Goal: Task Accomplishment & Management: Complete application form

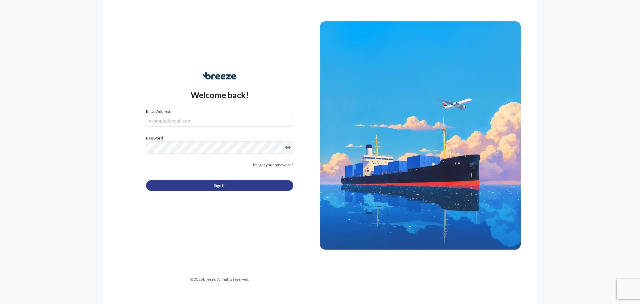
type input "[EMAIL_ADDRESS][DOMAIN_NAME]"
click at [168, 188] on button "Sign In" at bounding box center [219, 185] width 147 height 11
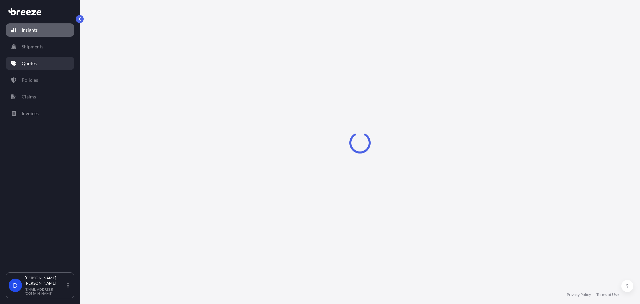
select select "2025"
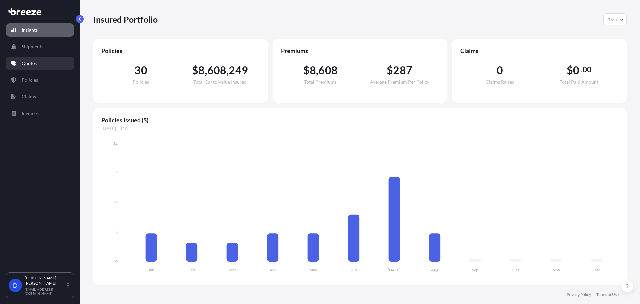
click at [36, 66] on p "Quotes" at bounding box center [29, 63] width 15 height 7
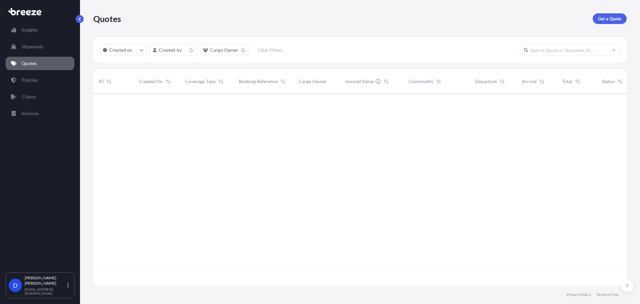
scroll to position [190, 529]
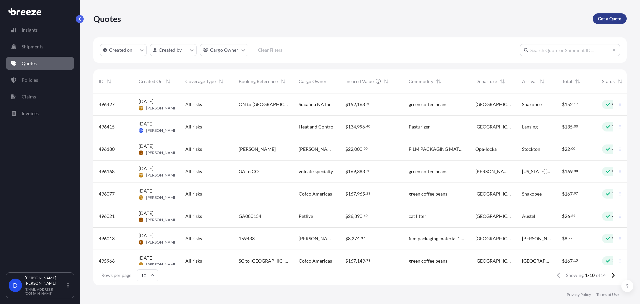
click at [609, 23] on link "Get a Quote" at bounding box center [610, 18] width 34 height 11
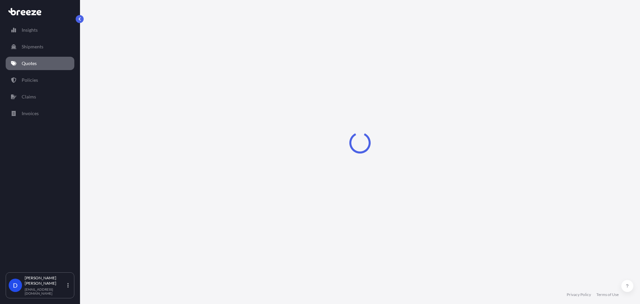
select select "Sea"
select select "1"
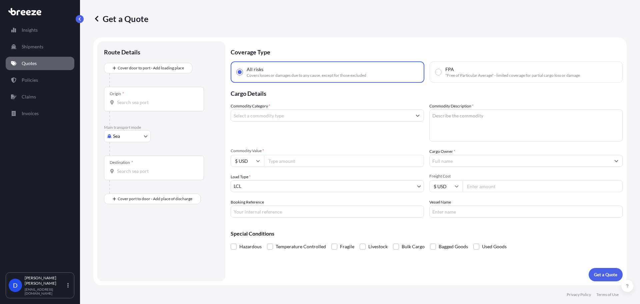
click at [277, 115] on input "Commodity Category *" at bounding box center [321, 115] width 181 height 12
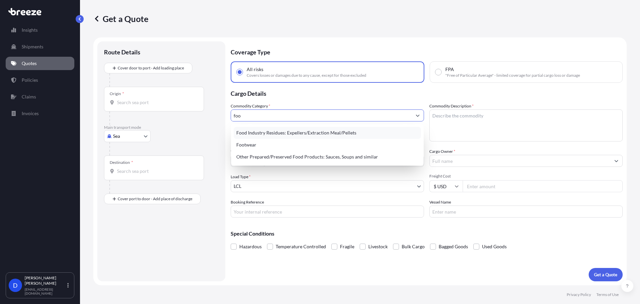
click at [278, 128] on div "Food Industry Residues: Expellers/Extraction Meal/Pellets" at bounding box center [327, 133] width 187 height 12
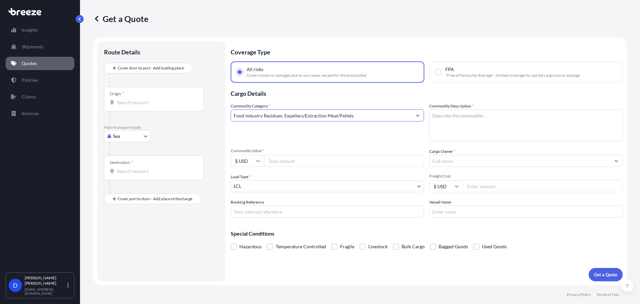
type input "Food Industry Residues: Expellers/Extraction Meal/Pellets"
click at [491, 121] on textarea "Commodity Description *" at bounding box center [526, 125] width 193 height 32
type textarea "food"
click at [299, 159] on input "Commodity Value *" at bounding box center [344, 161] width 160 height 12
type input "163871.71"
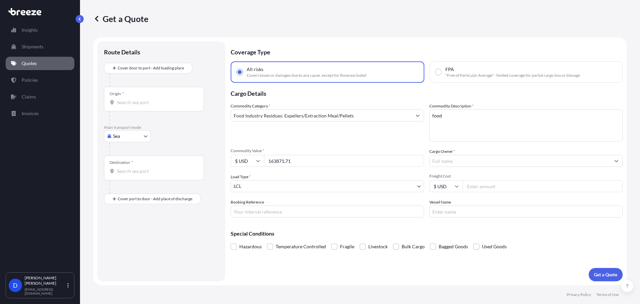
click at [455, 159] on input "Cargo Owner *" at bounding box center [520, 161] width 181 height 12
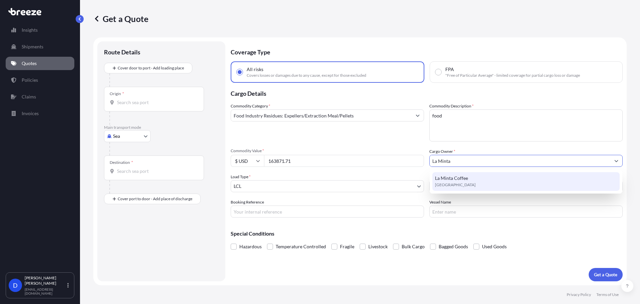
click at [461, 181] on span "La Minta Coffee" at bounding box center [451, 178] width 33 height 7
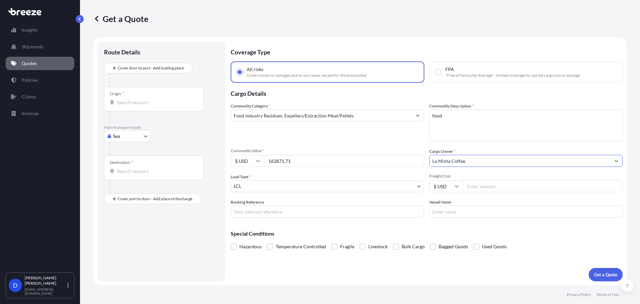
type input "La Minta Coffee"
click at [272, 189] on body "15 options available. 9 options available. 1 option available. 0 options availa…" at bounding box center [320, 177] width 640 height 354
click at [133, 140] on body "9 options available. 1 option available. 0 options available. 1 option availabl…" at bounding box center [320, 177] width 640 height 354
click at [125, 173] on div "Road" at bounding box center [127, 177] width 41 height 12
select select "Road"
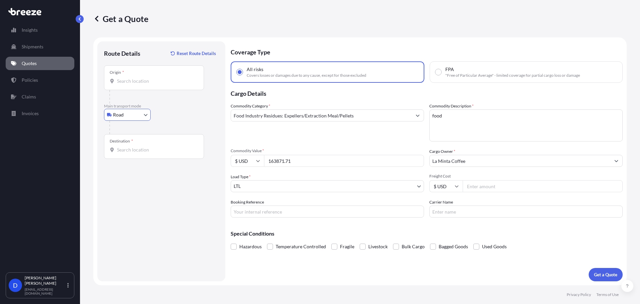
click at [139, 74] on div "Origin *" at bounding box center [154, 77] width 100 height 25
click at [139, 78] on input "Origin *" at bounding box center [156, 81] width 79 height 7
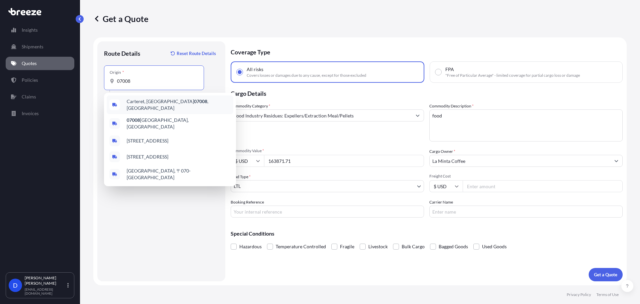
click at [132, 102] on span "Carteret, NJ 07008 , [GEOGRAPHIC_DATA]" at bounding box center [179, 104] width 104 height 13
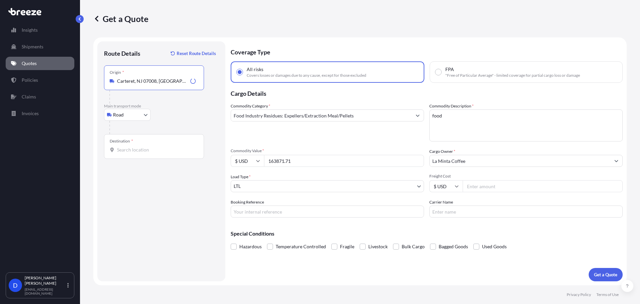
type input "Carteret, NJ 07008, [GEOGRAPHIC_DATA]"
click at [132, 142] on span "*" at bounding box center [132, 140] width 2 height 5
click at [132, 146] on input "Destination *" at bounding box center [156, 149] width 79 height 7
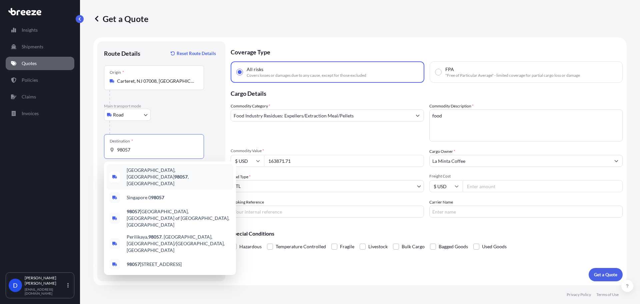
click at [133, 172] on span "[GEOGRAPHIC_DATA] , [GEOGRAPHIC_DATA]" at bounding box center [179, 177] width 104 height 20
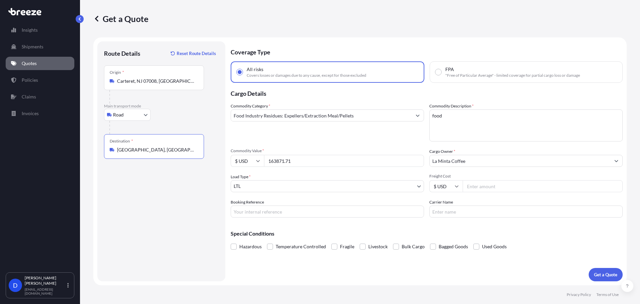
type input "[GEOGRAPHIC_DATA], [GEOGRAPHIC_DATA]"
click at [272, 186] on body "5 options available. Insights Shipments Quotes Policies Claims Invoices D [PERS…" at bounding box center [320, 177] width 640 height 354
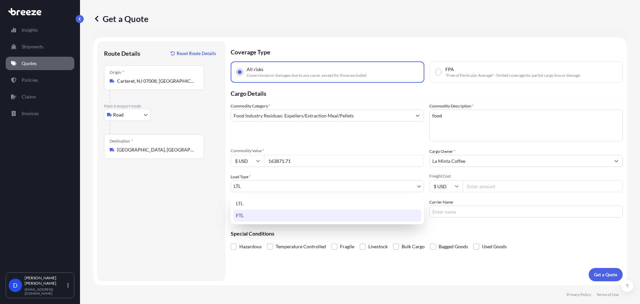
click at [250, 210] on div "FTL" at bounding box center [327, 215] width 188 height 12
select select "2"
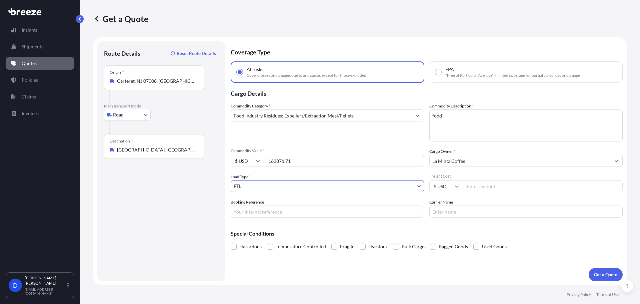
click at [509, 189] on input "Freight Cost" at bounding box center [543, 186] width 160 height 12
type input "5380"
click at [616, 276] on p "Get a Quote" at bounding box center [605, 274] width 23 height 7
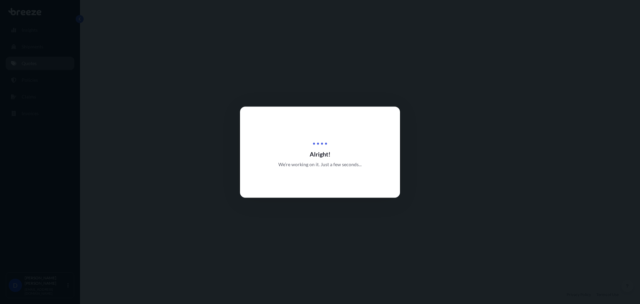
select select "Road"
select select "2"
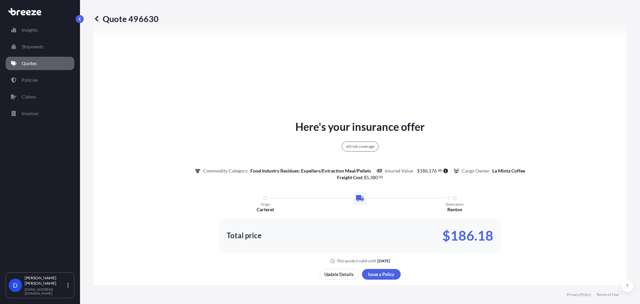
scroll to position [298, 0]
